Goal: Transaction & Acquisition: Purchase product/service

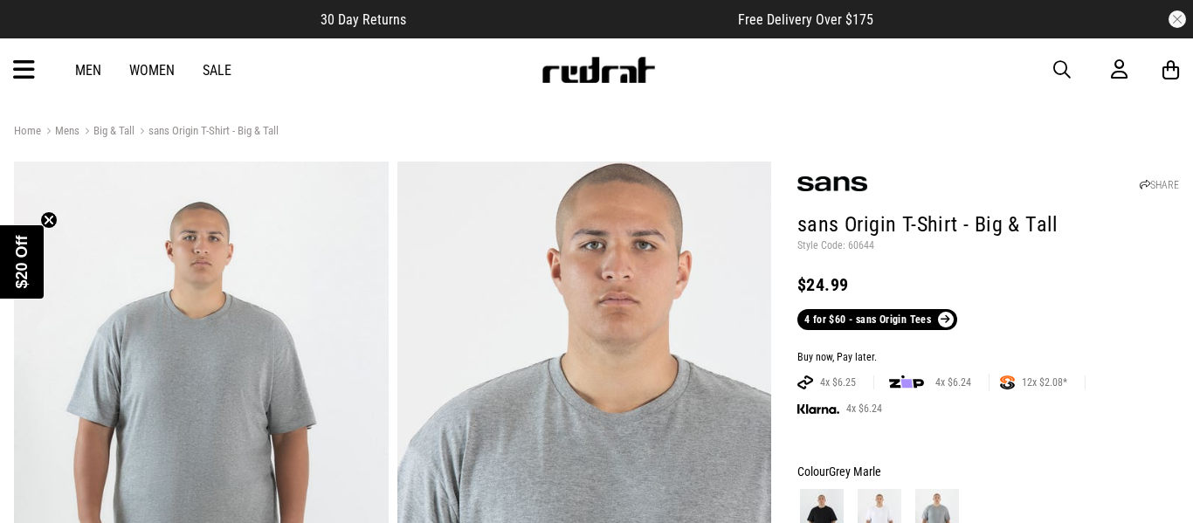
click at [114, 130] on link "Big & Tall" at bounding box center [106, 132] width 55 height 17
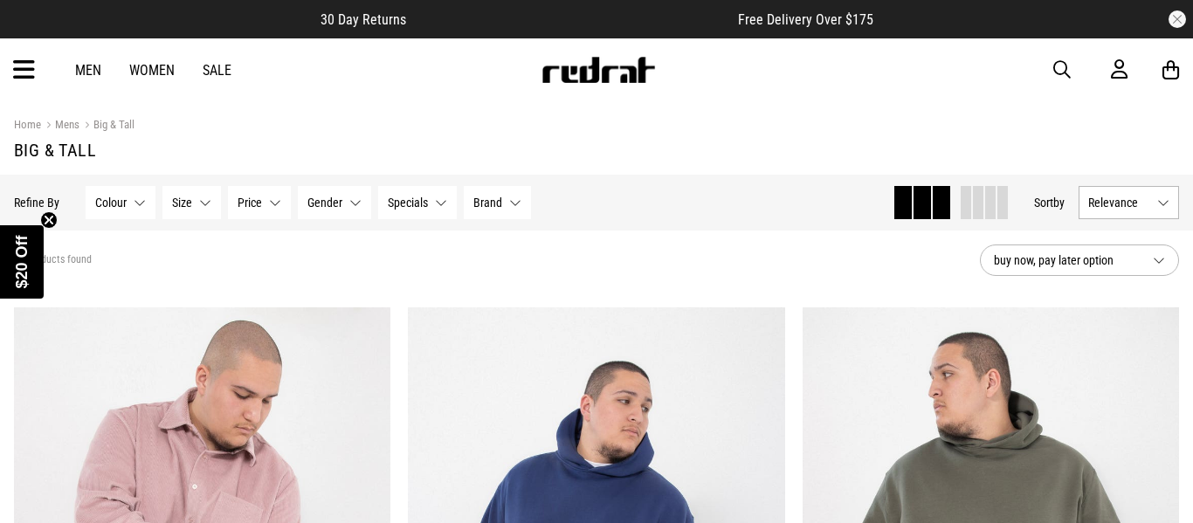
click at [198, 211] on button "Size None selected" at bounding box center [191, 202] width 59 height 33
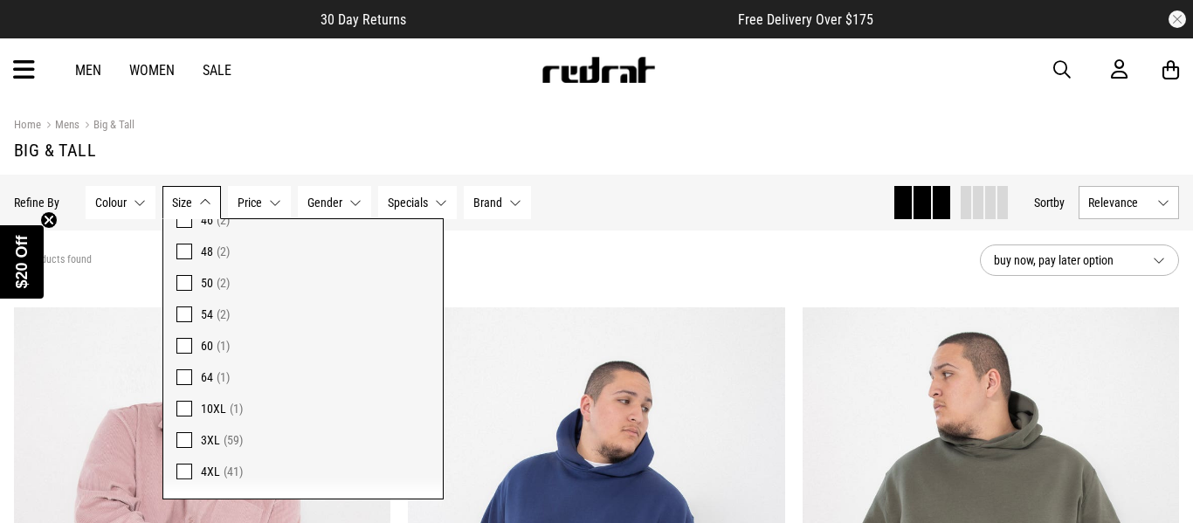
scroll to position [135, 0]
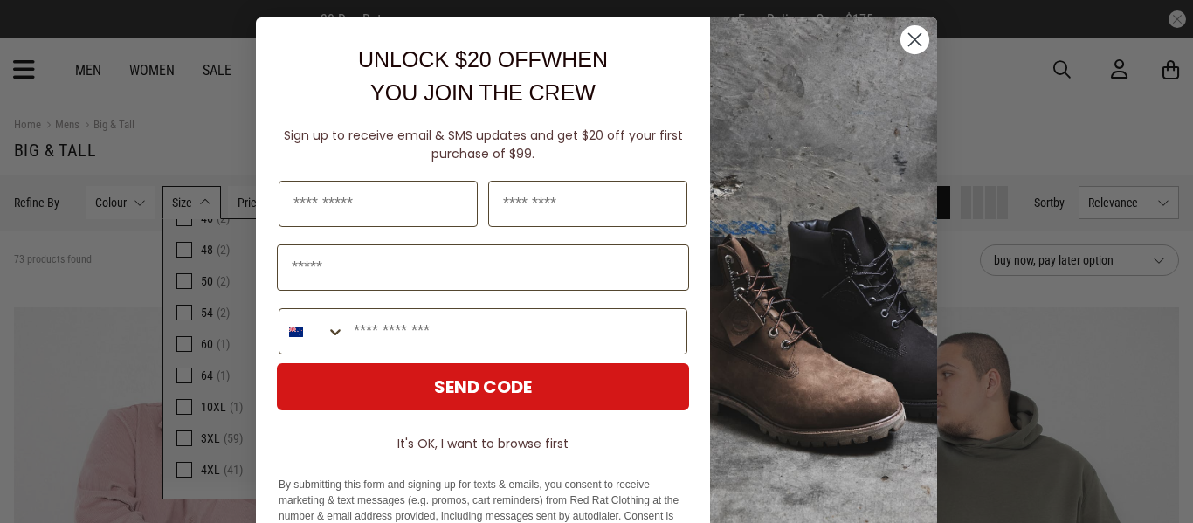
click at [921, 38] on circle "Close dialog" at bounding box center [915, 39] width 29 height 29
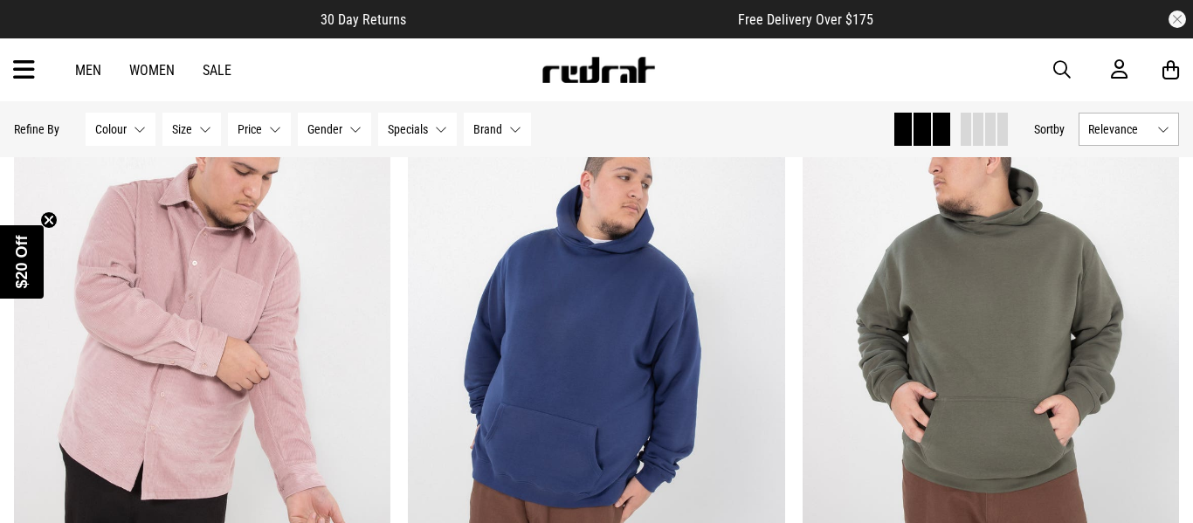
scroll to position [224, 0]
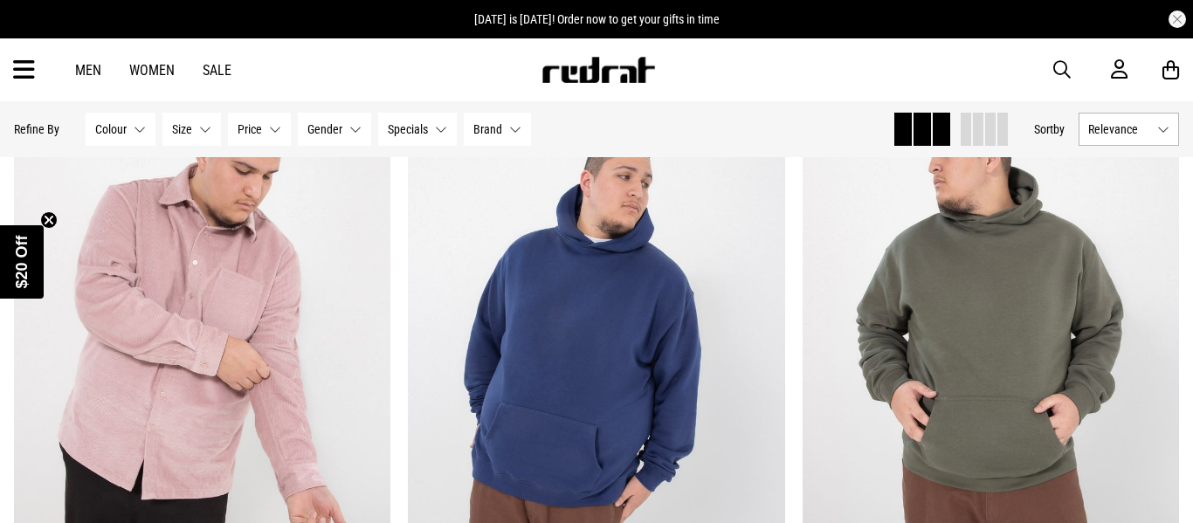
click at [196, 132] on button "Size None selected" at bounding box center [191, 129] width 59 height 33
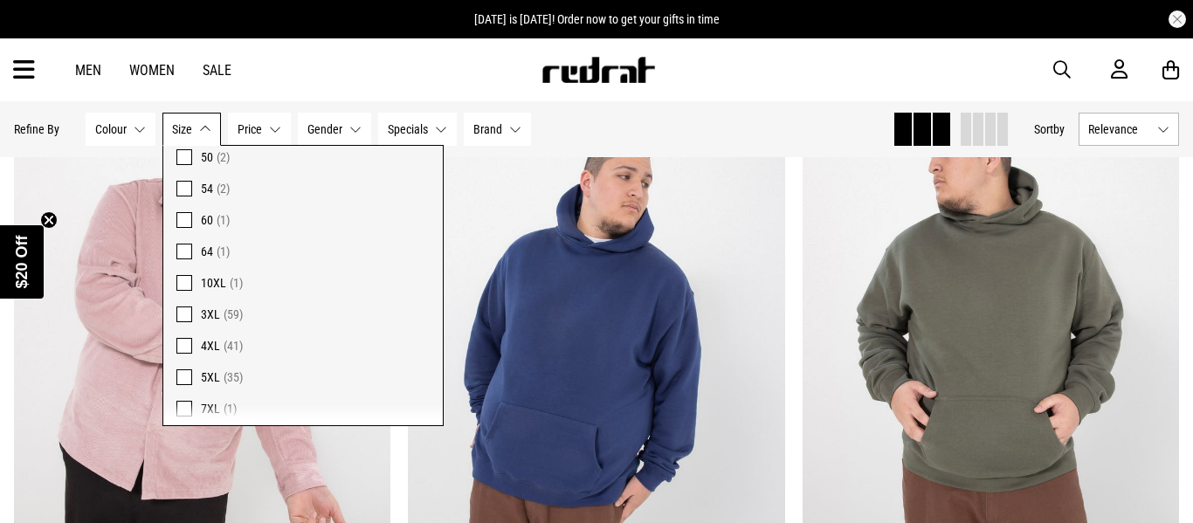
scroll to position [194, 0]
click at [186, 349] on label "4XL (41)" at bounding box center [303, 337] width 280 height 31
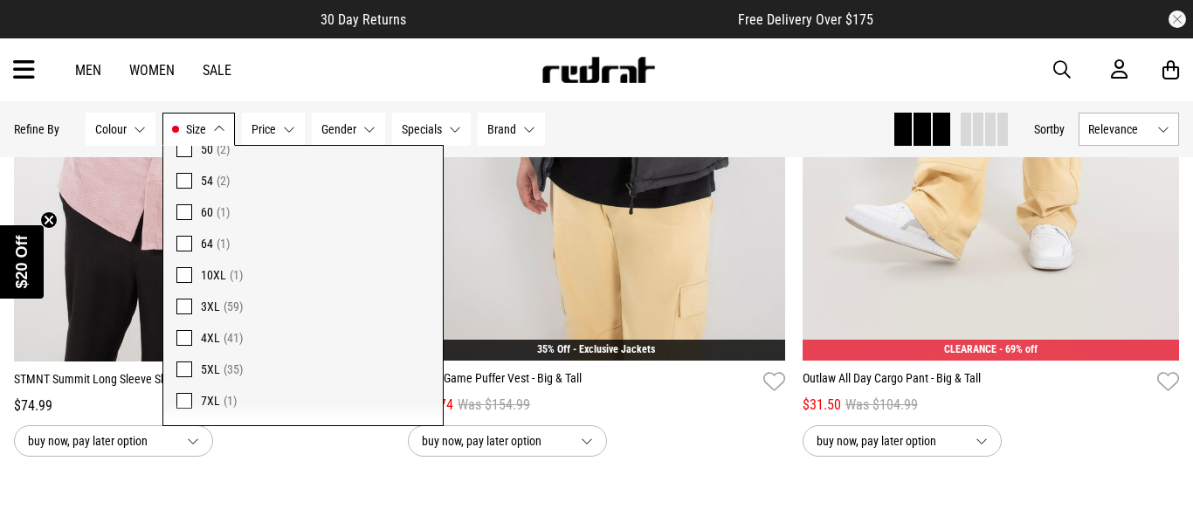
scroll to position [516, 0]
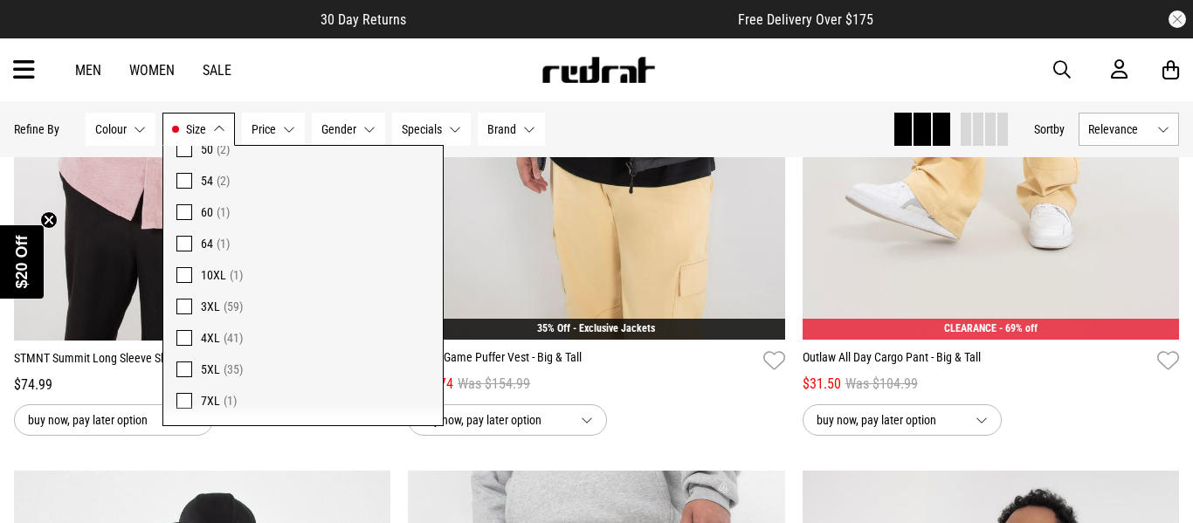
click at [183, 334] on span at bounding box center [184, 338] width 16 height 16
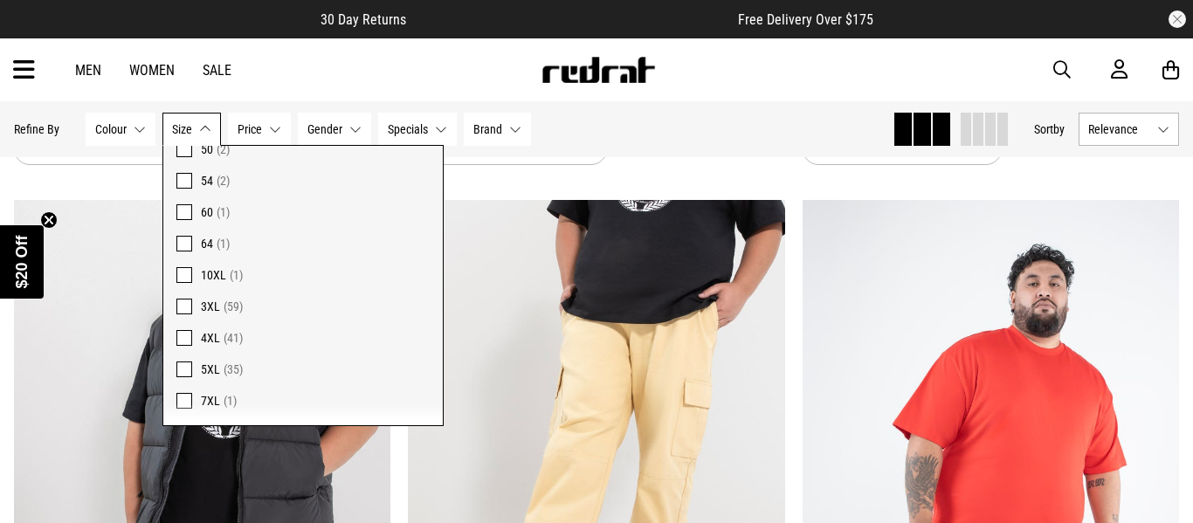
click at [180, 367] on span at bounding box center [184, 370] width 16 height 16
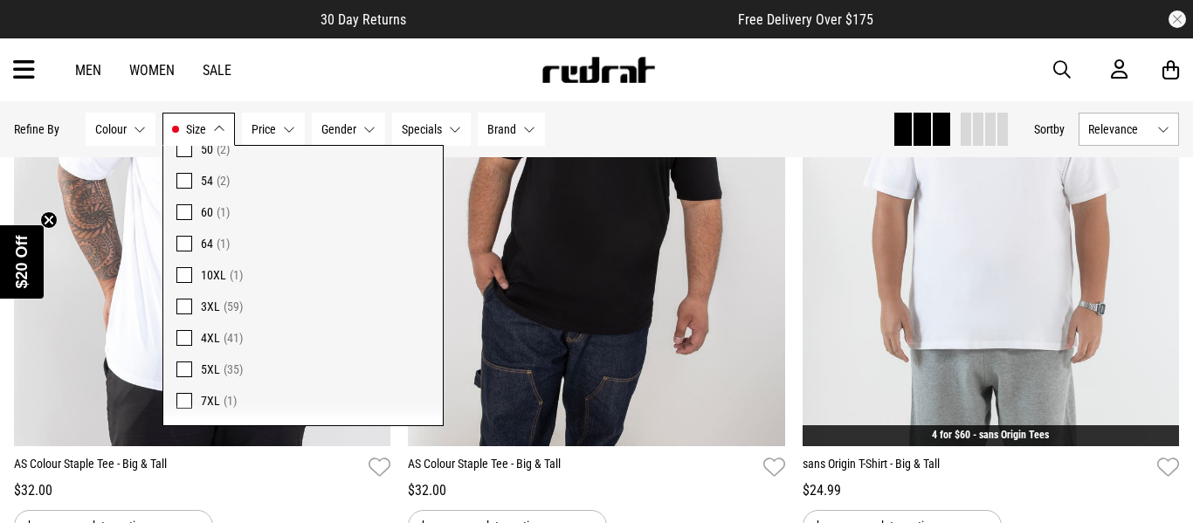
scroll to position [1089, 0]
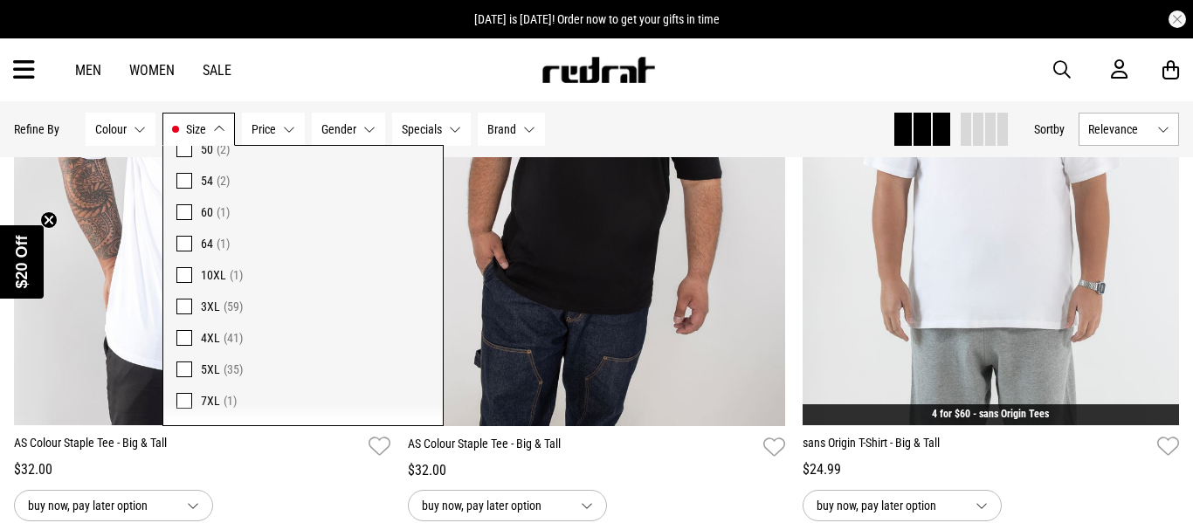
click at [336, 73] on div "Men Women Sale Sign in New Back Footwear Back Mens Back Womens Back Youth & Kid…" at bounding box center [596, 69] width 1193 height 63
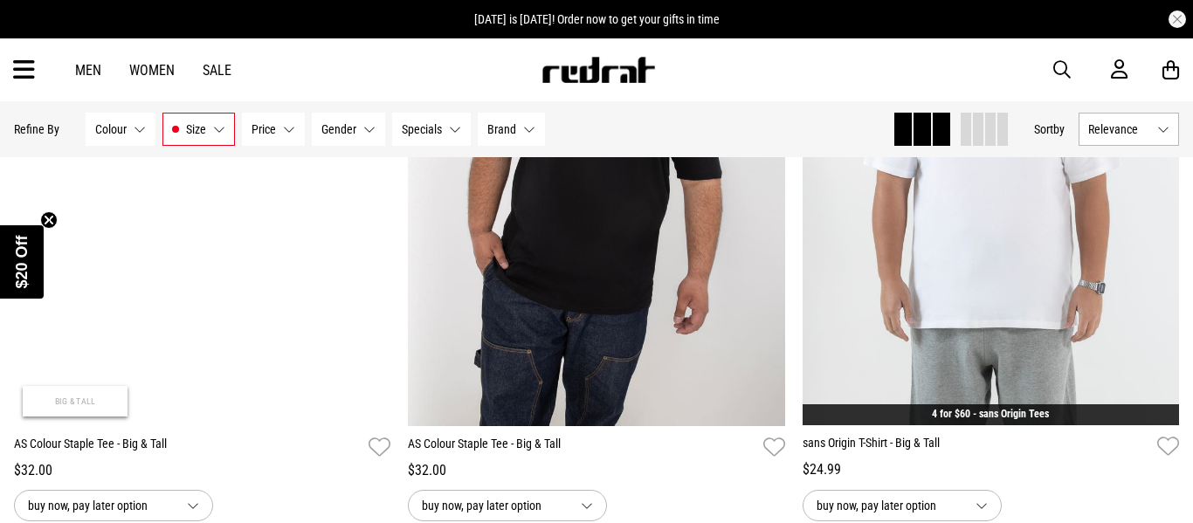
scroll to position [1486, 0]
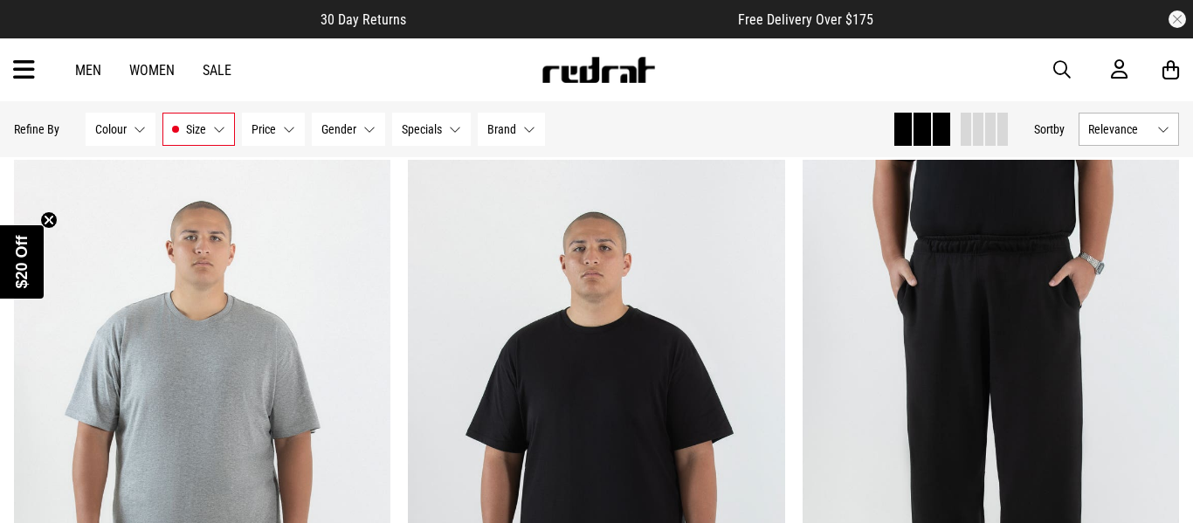
click at [213, 128] on button "Size 5XL" at bounding box center [198, 129] width 73 height 33
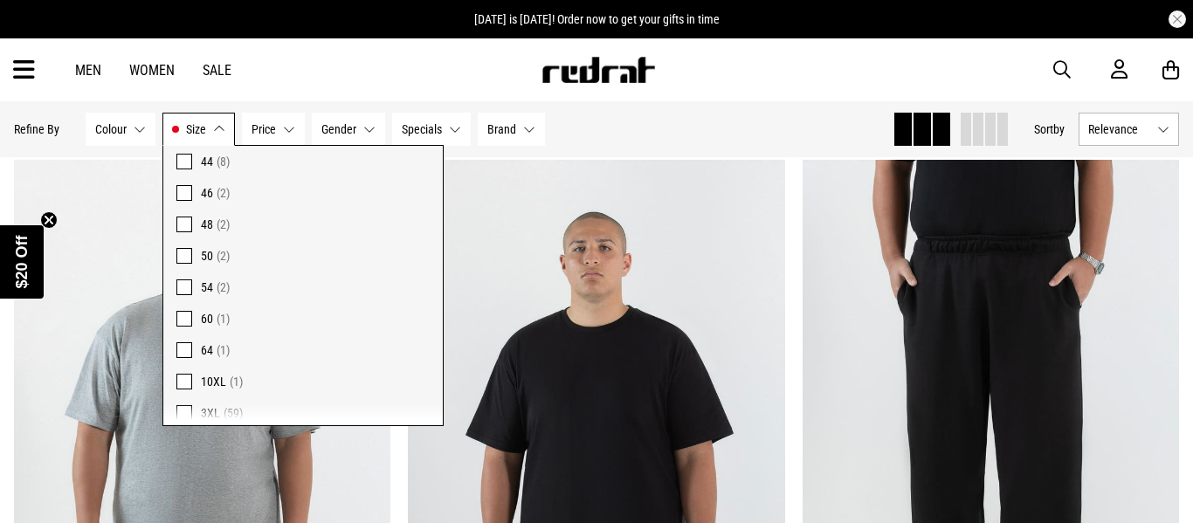
scroll to position [86, 0]
click at [182, 288] on span at bounding box center [184, 288] width 16 height 16
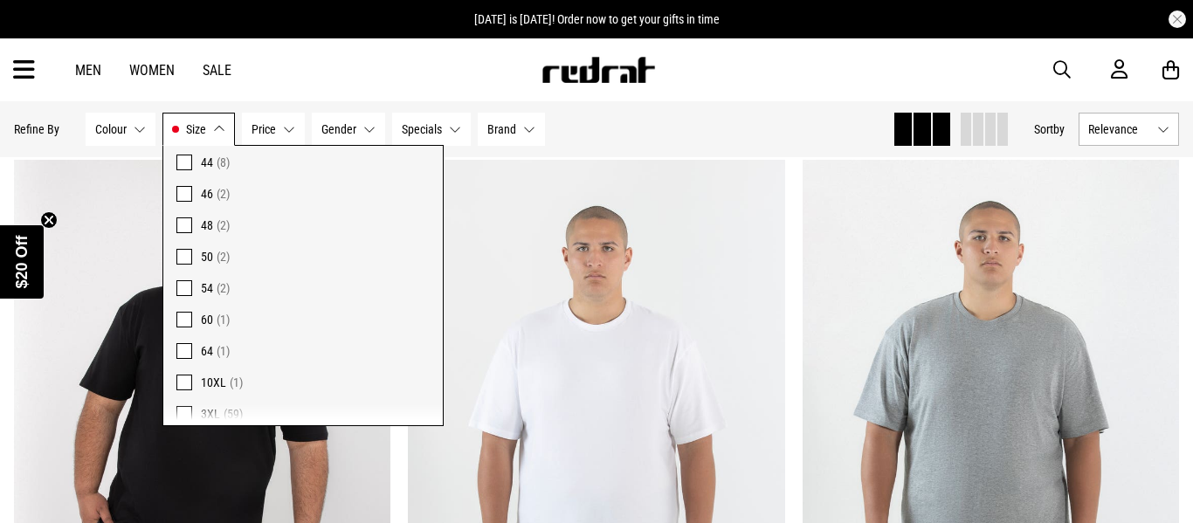
click at [181, 256] on span at bounding box center [184, 257] width 16 height 16
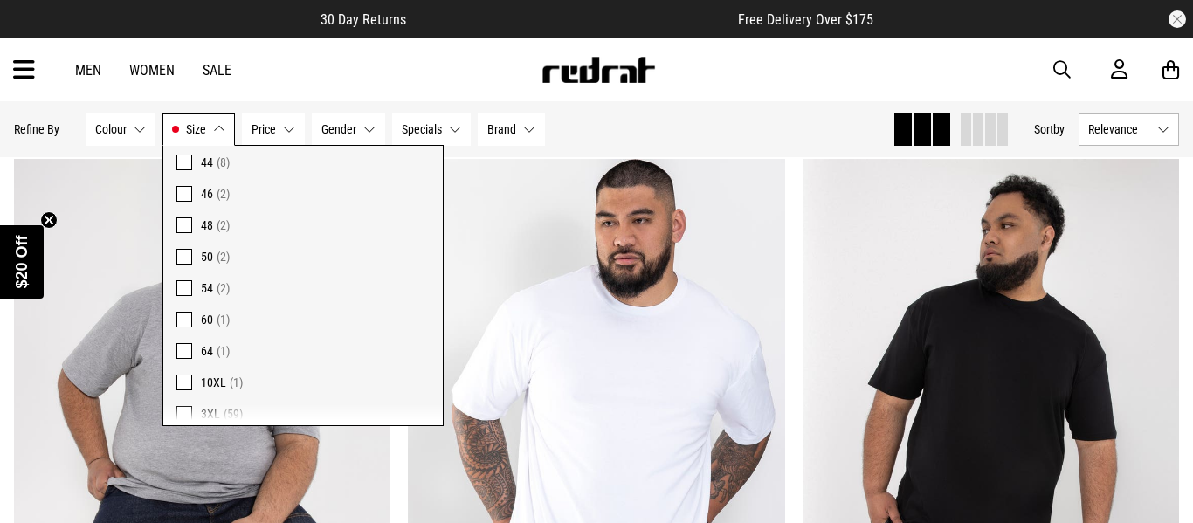
click at [688, 137] on div "Hide Refine s Refine By Filters Colour None selected Colour 0 Selected Clear Be…" at bounding box center [446, 129] width 865 height 38
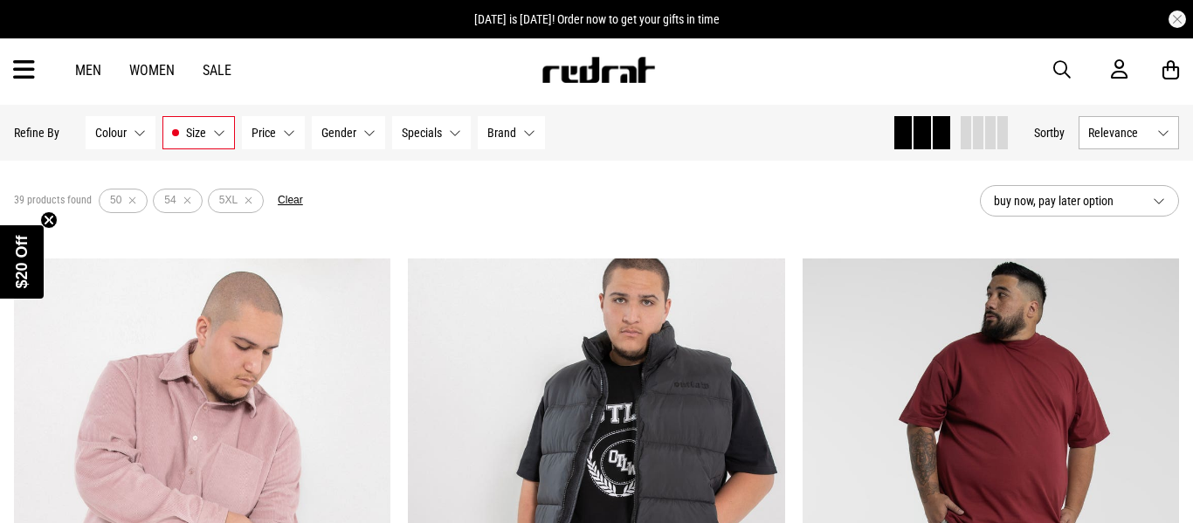
scroll to position [76, 0]
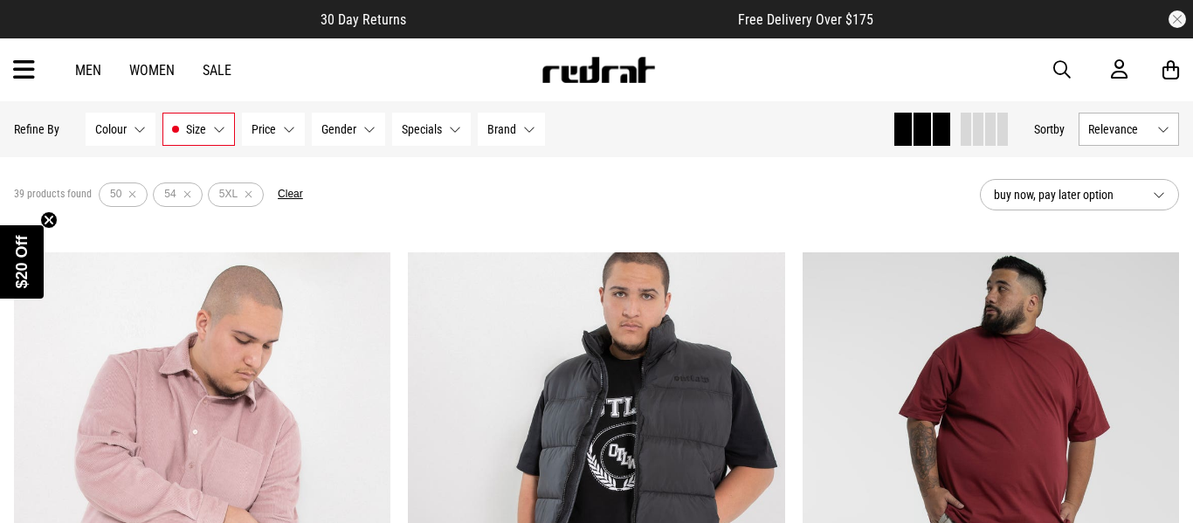
click at [343, 135] on span "Gender" at bounding box center [338, 129] width 35 height 14
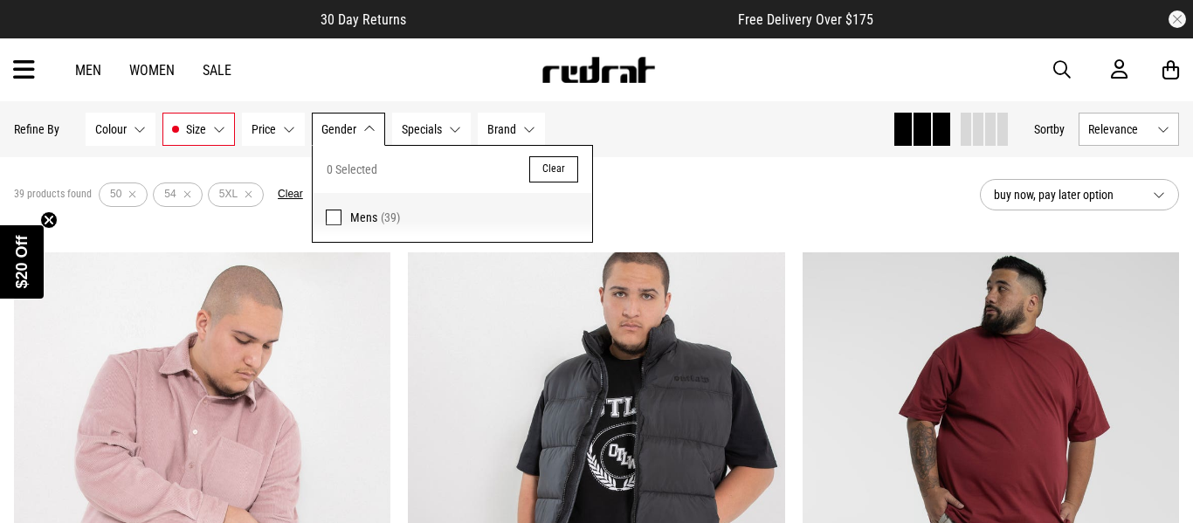
click at [332, 218] on span at bounding box center [334, 218] width 16 height 16
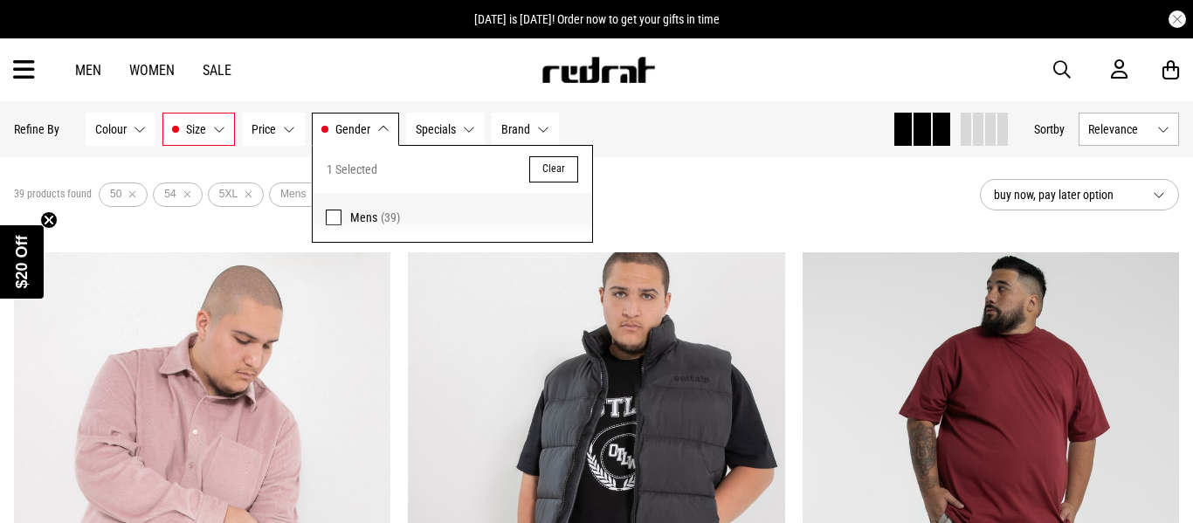
click at [278, 136] on button "Price None selected" at bounding box center [273, 129] width 63 height 33
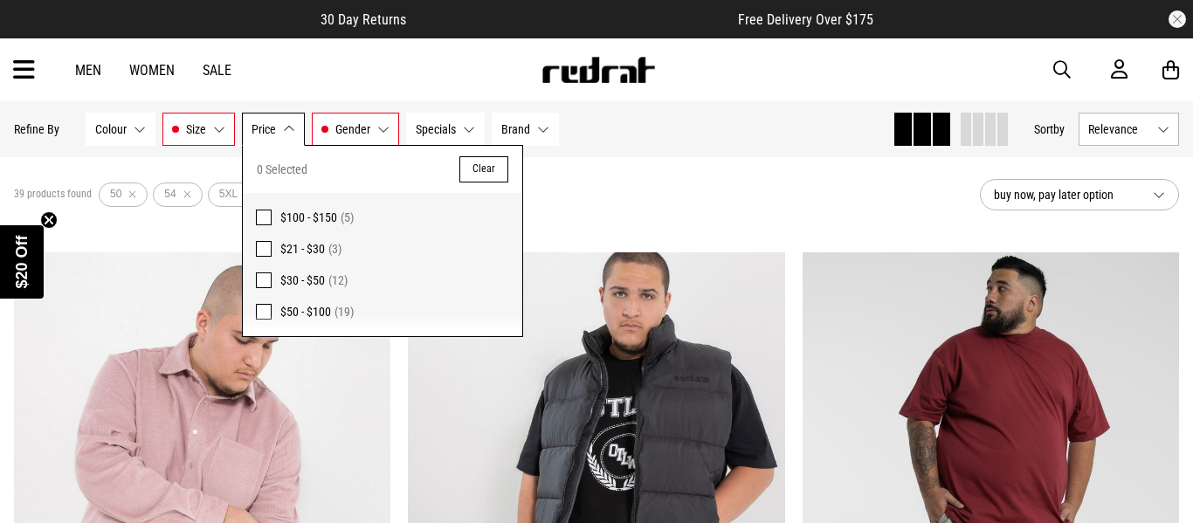
click at [264, 250] on span at bounding box center [264, 249] width 16 height 16
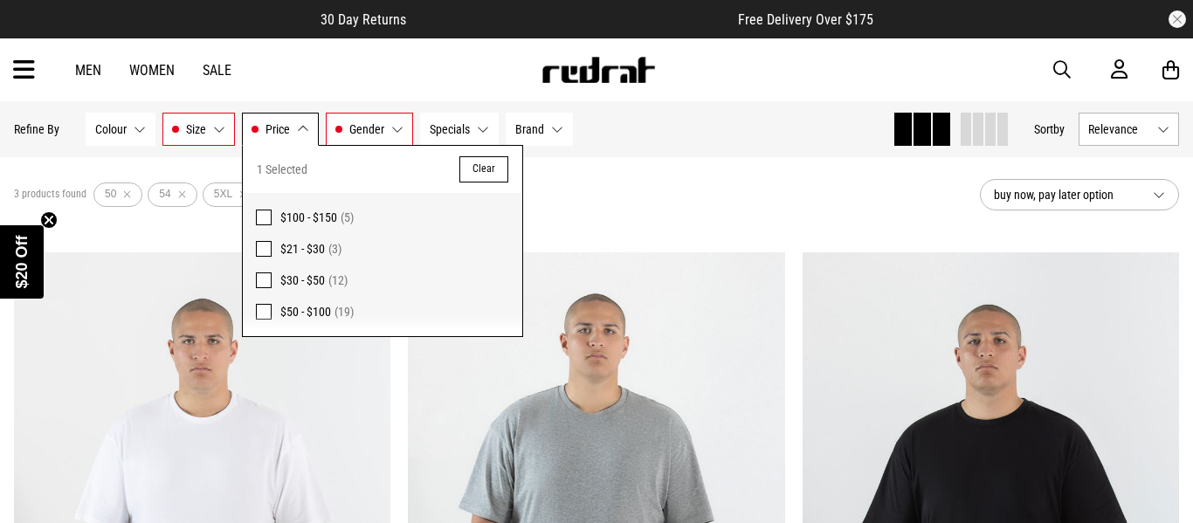
click at [567, 203] on div "3 products found Active Filters 50 54 5XL Mens $21 - $30 Clear" at bounding box center [490, 195] width 952 height 52
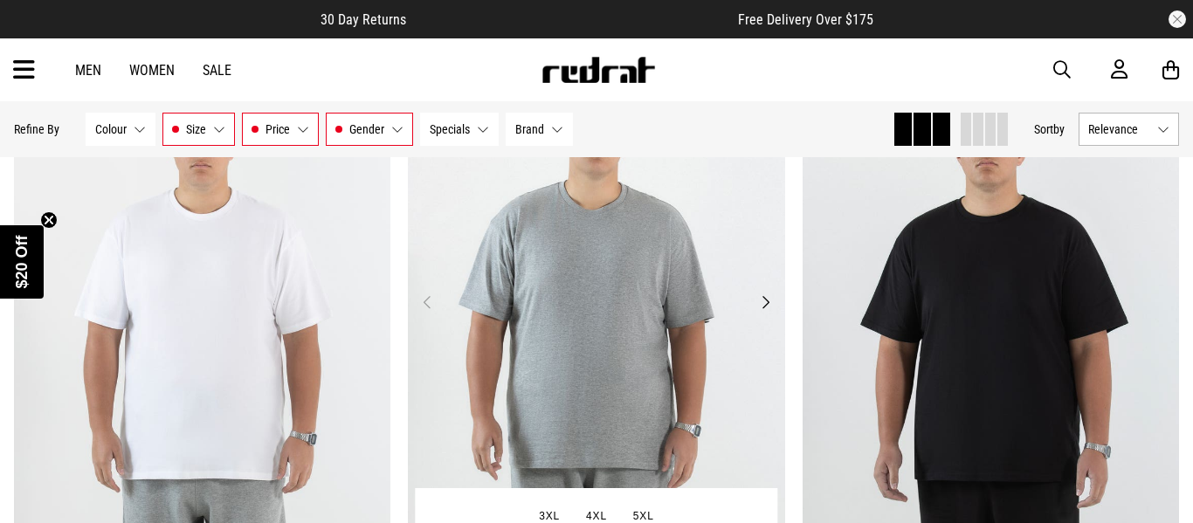
scroll to position [274, 0]
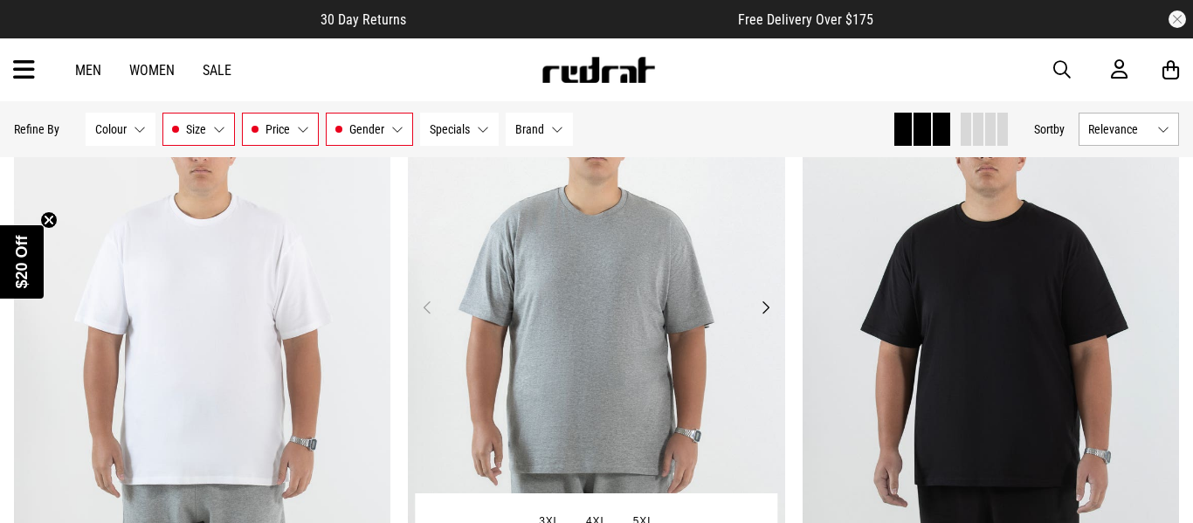
click at [567, 205] on img at bounding box center [596, 318] width 377 height 528
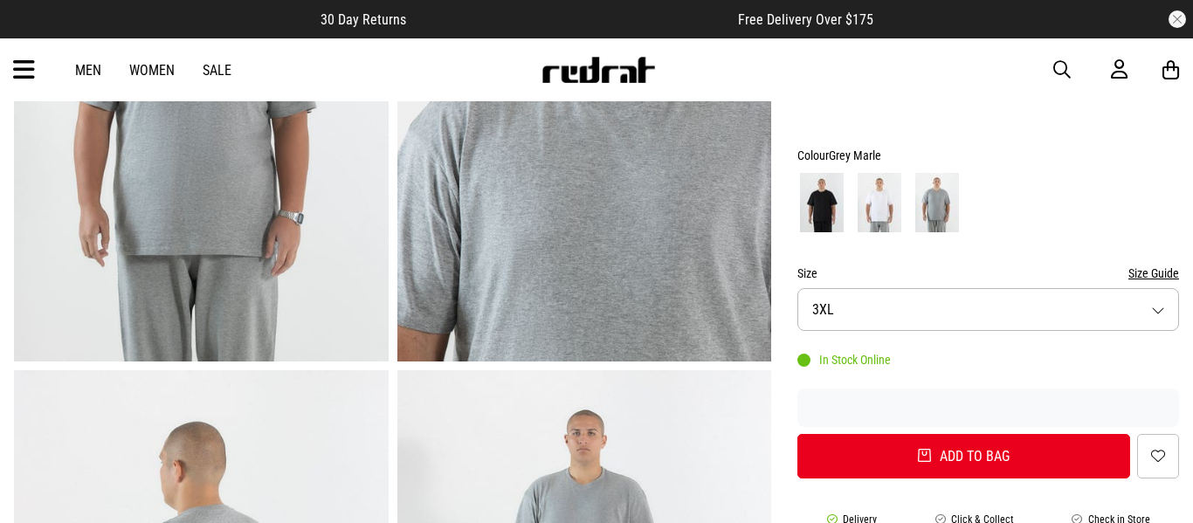
scroll to position [317, 0]
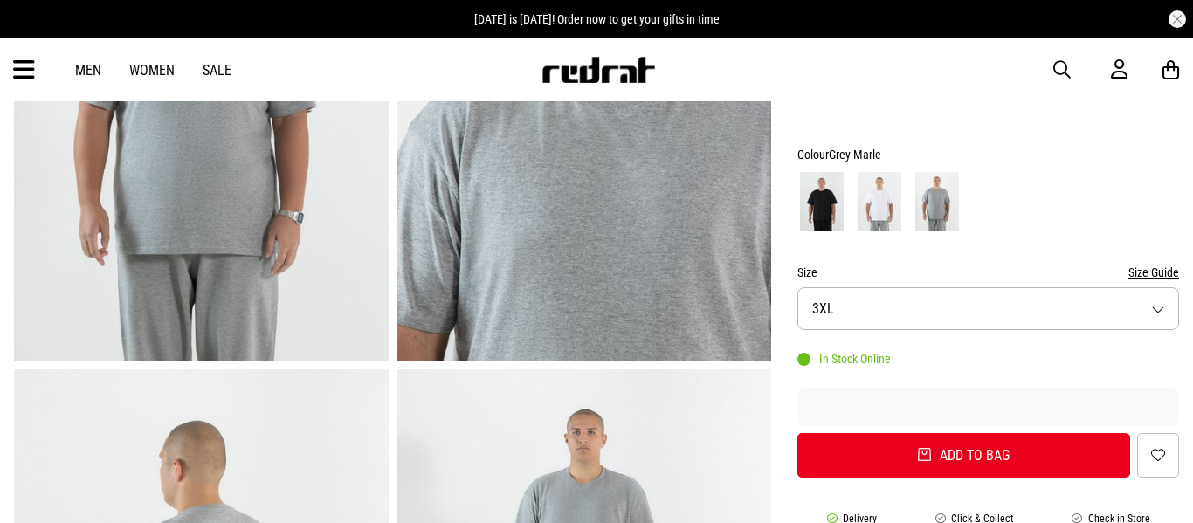
click at [1157, 271] on button "Size Guide" at bounding box center [1154, 272] width 51 height 21
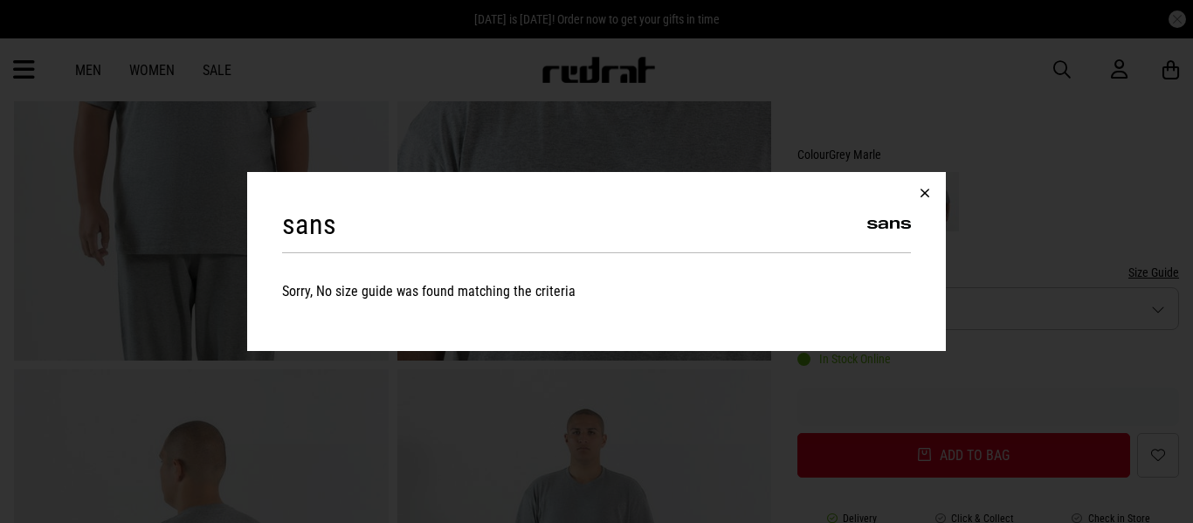
click at [919, 188] on button "button" at bounding box center [925, 193] width 42 height 42
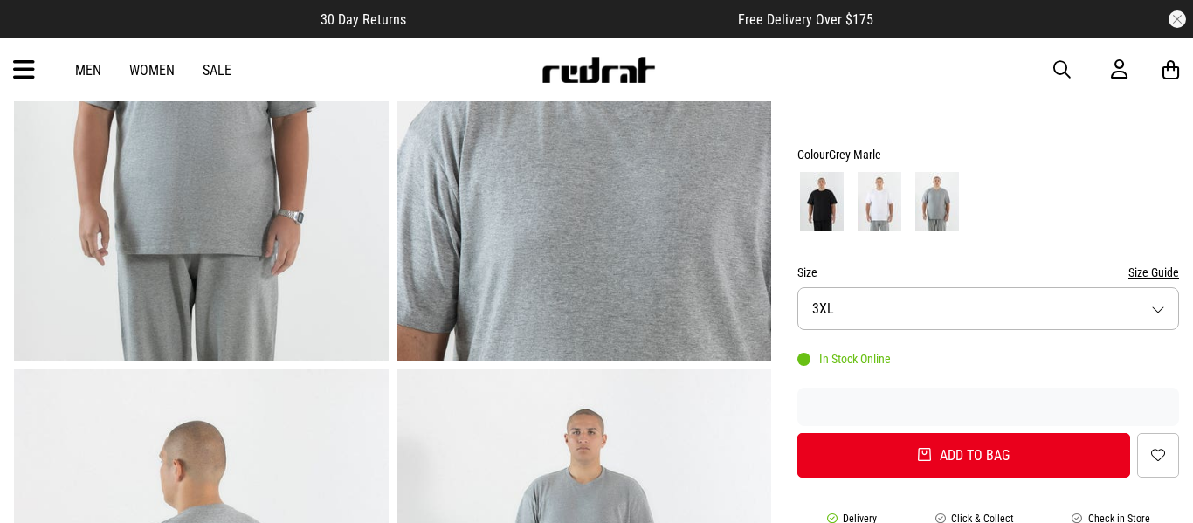
click at [1161, 273] on button "Size Guide" at bounding box center [1154, 272] width 51 height 21
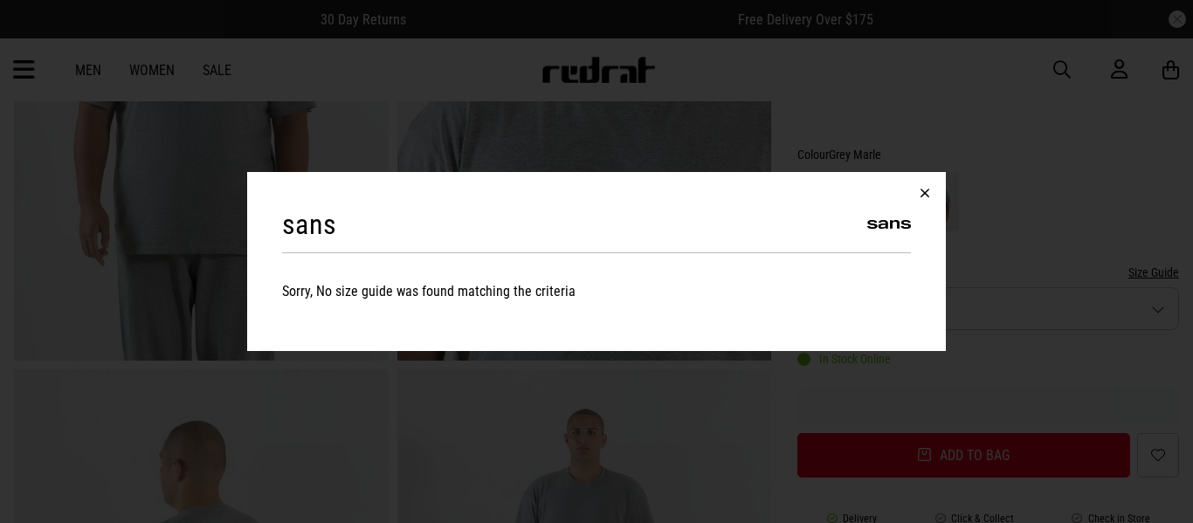
click at [924, 194] on button "button" at bounding box center [925, 193] width 42 height 42
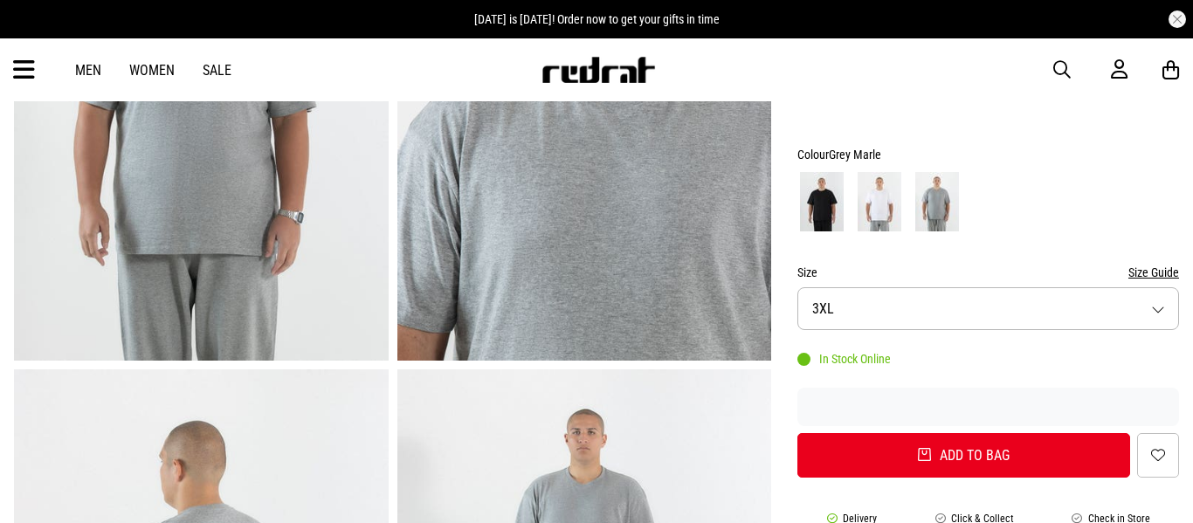
click at [968, 302] on button "Size 3XL" at bounding box center [989, 308] width 382 height 43
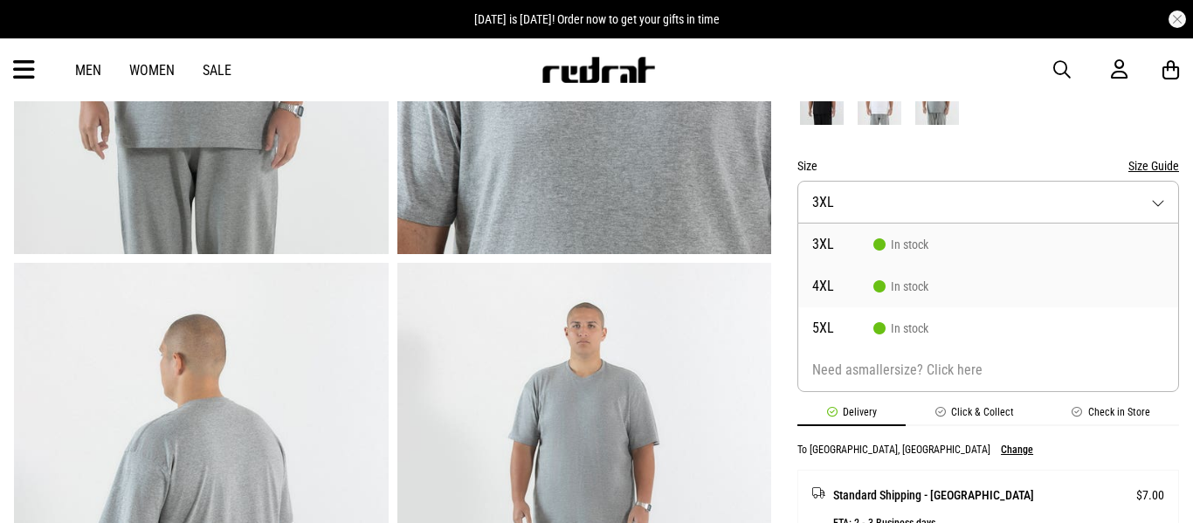
scroll to position [429, 0]
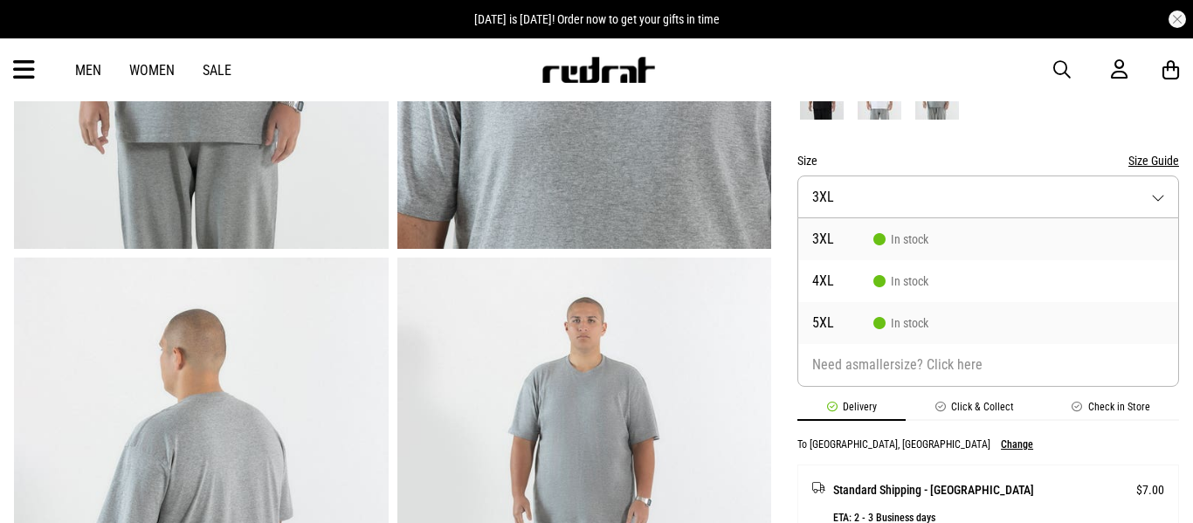
click at [825, 327] on span "5XL" at bounding box center [842, 323] width 61 height 14
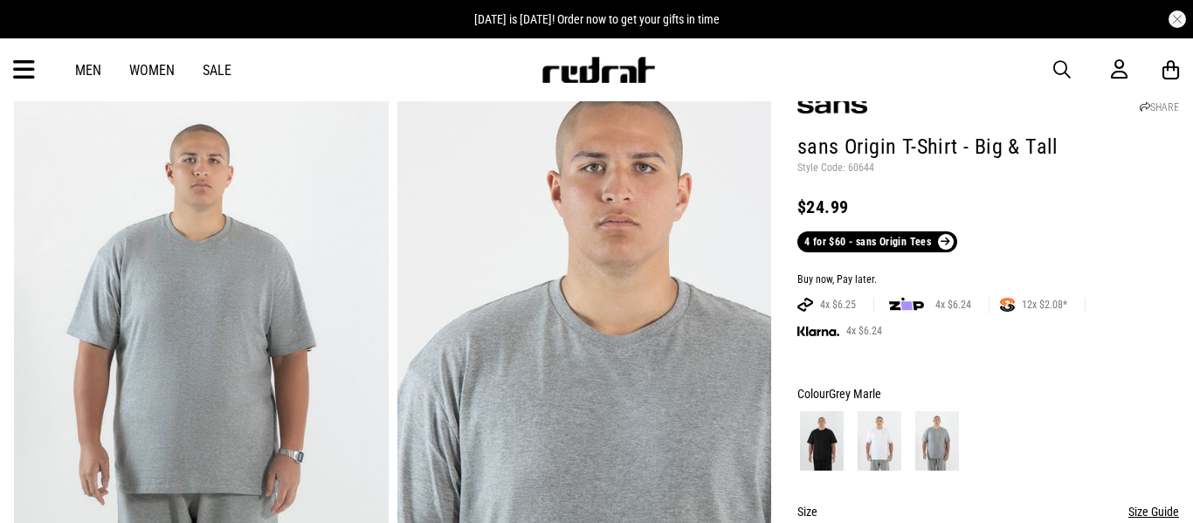
scroll to position [68, 0]
